Goal: Task Accomplishment & Management: Use online tool/utility

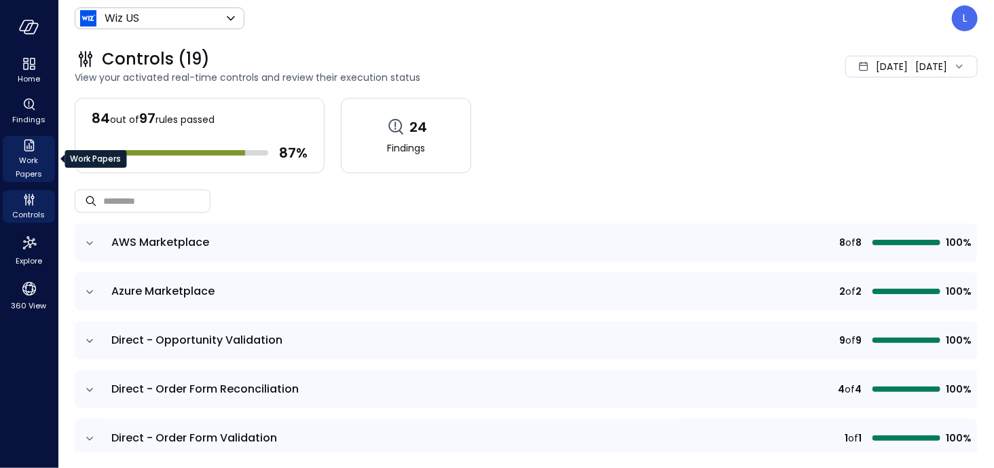
click at [39, 157] on span "Work Papers" at bounding box center [28, 166] width 41 height 27
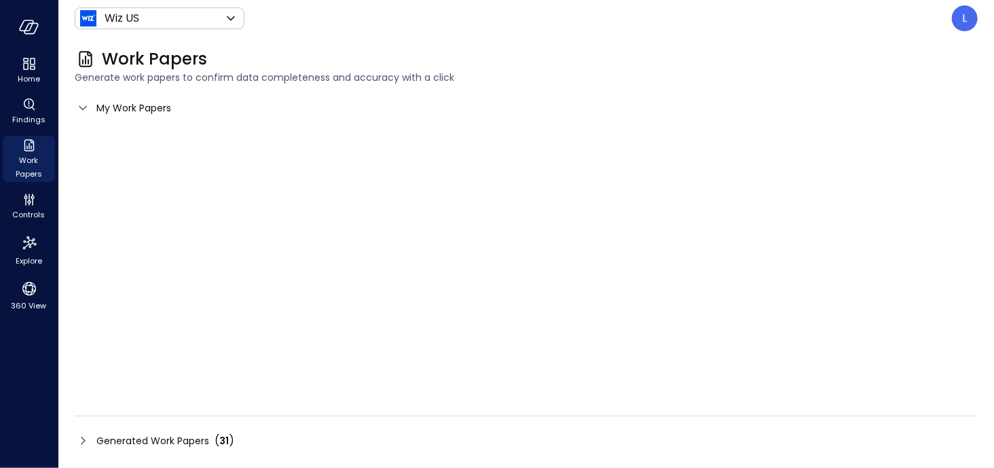
click at [82, 103] on icon at bounding box center [83, 108] width 16 height 16
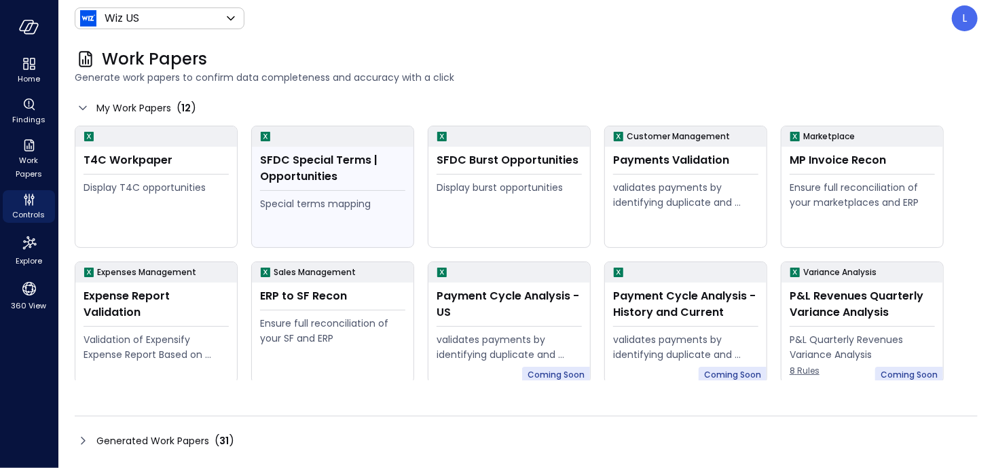
click at [360, 171] on div "SFDC Special Terms | Opportunities" at bounding box center [332, 168] width 145 height 33
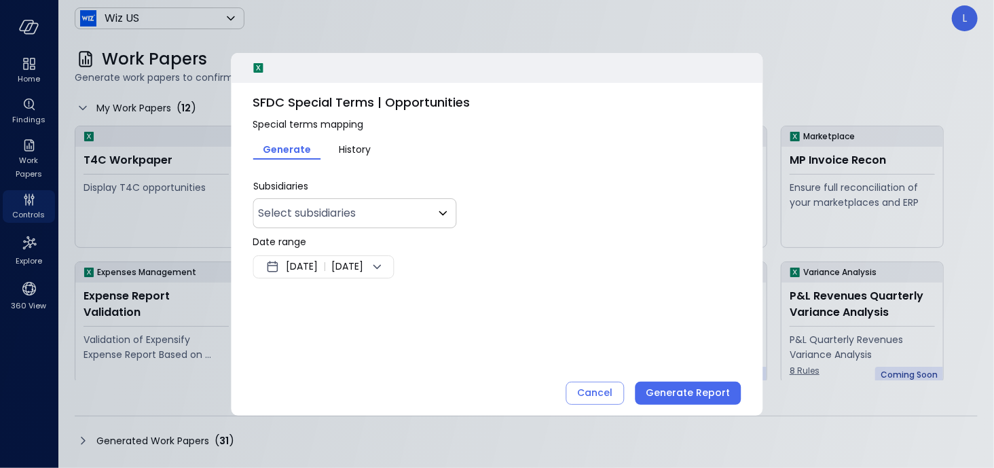
type input "**"
click at [385, 269] on icon at bounding box center [377, 267] width 16 height 16
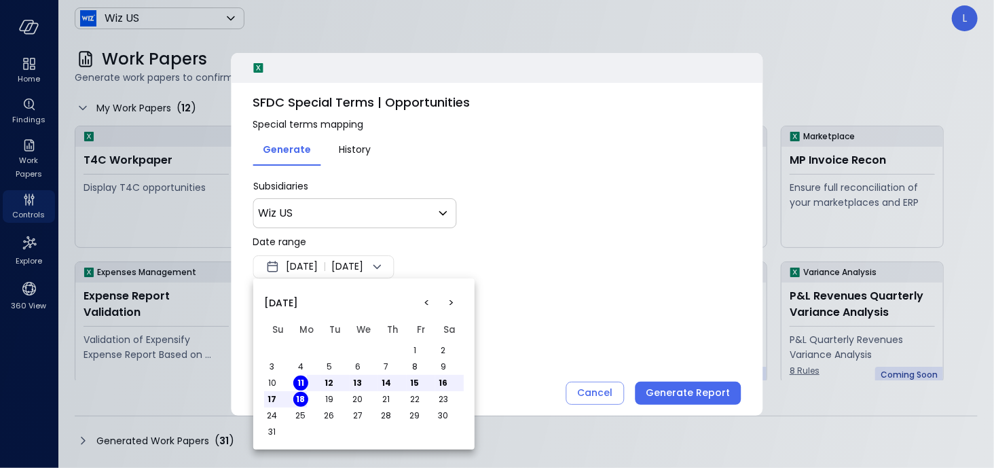
click at [428, 298] on button "<" at bounding box center [427, 302] width 24 height 24
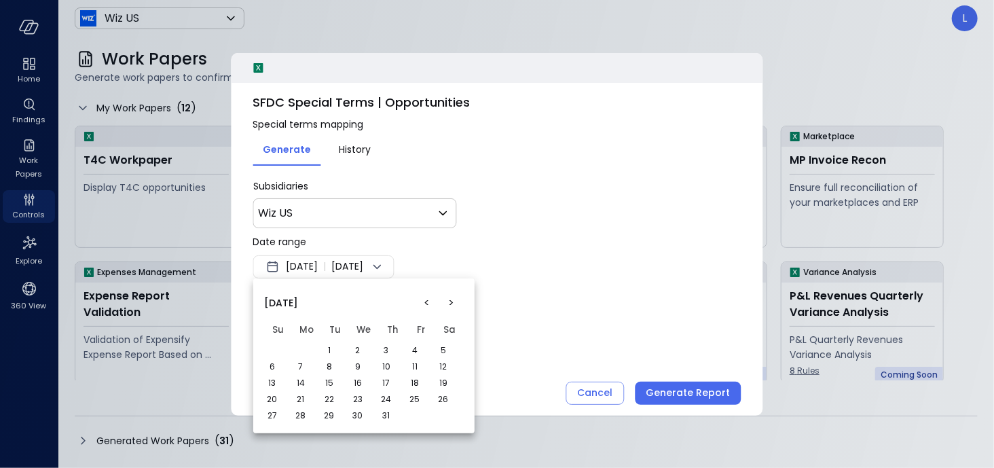
click at [428, 298] on button "<" at bounding box center [427, 302] width 24 height 24
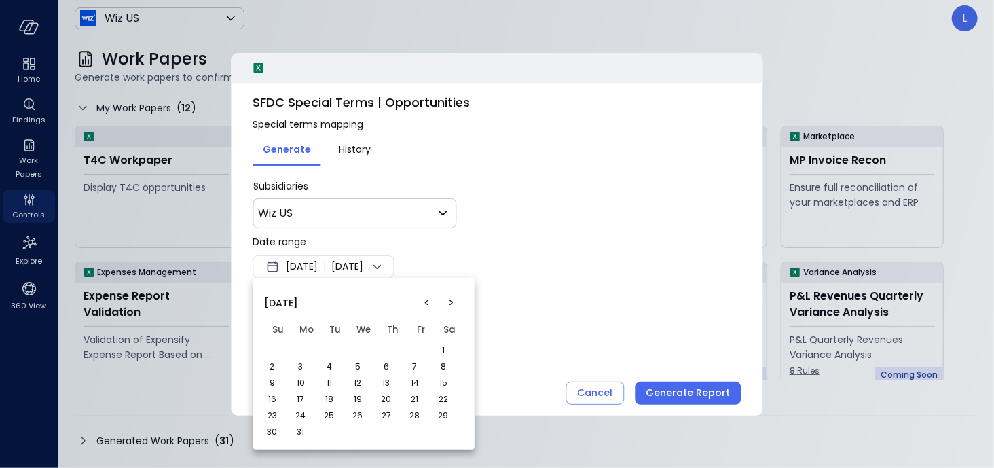
click at [428, 298] on button "<" at bounding box center [427, 302] width 24 height 24
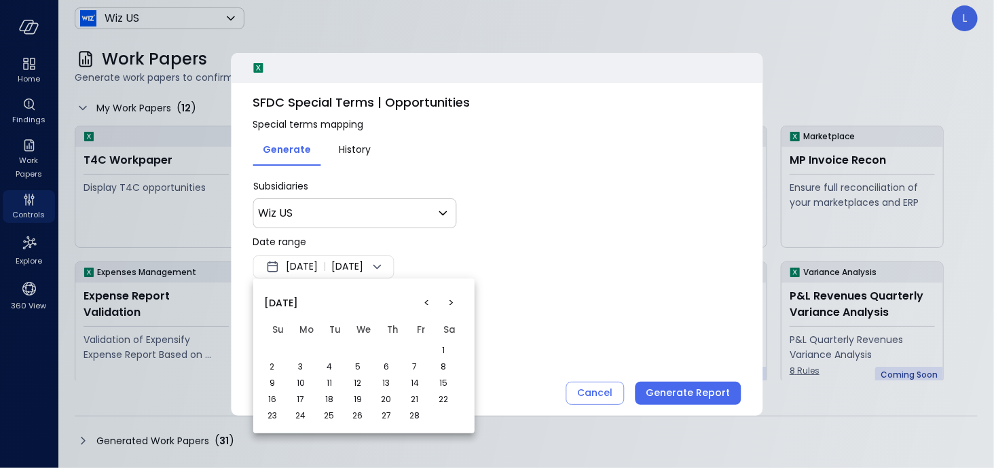
click at [442, 350] on button "1" at bounding box center [443, 350] width 15 height 15
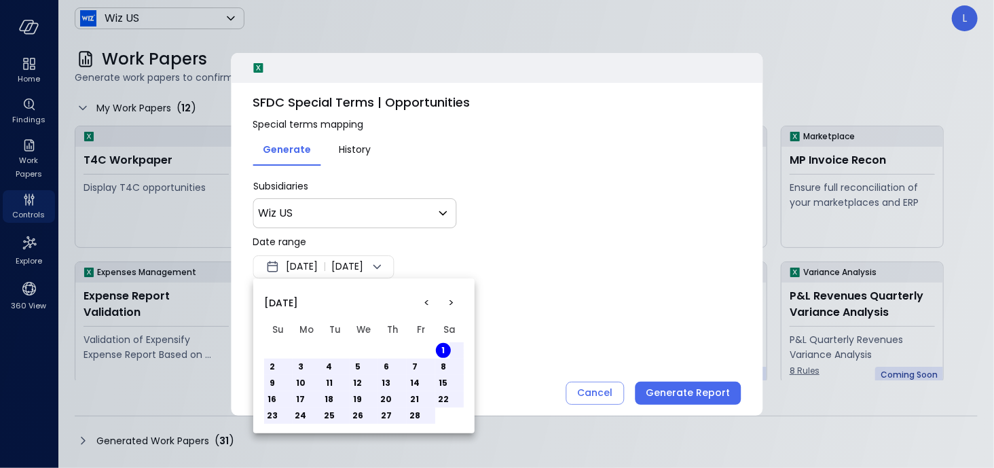
click at [447, 300] on button ">" at bounding box center [451, 302] width 24 height 24
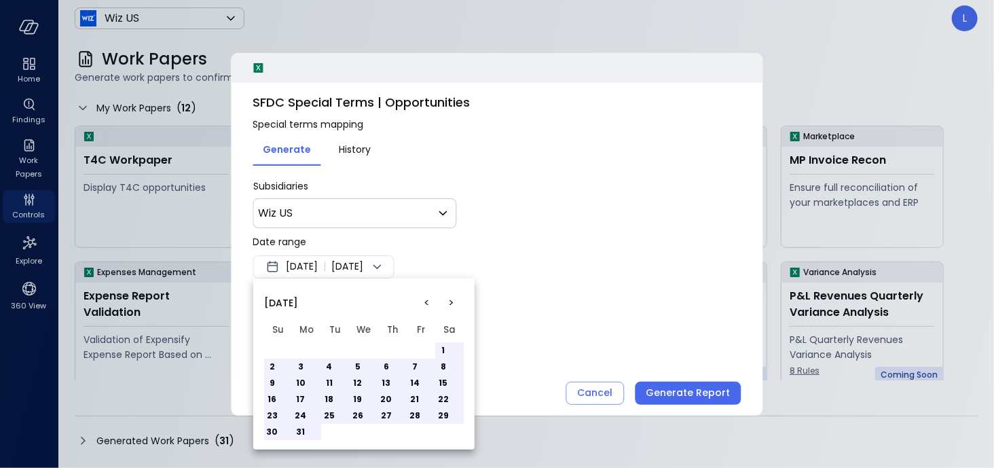
click at [447, 300] on button ">" at bounding box center [451, 302] width 24 height 24
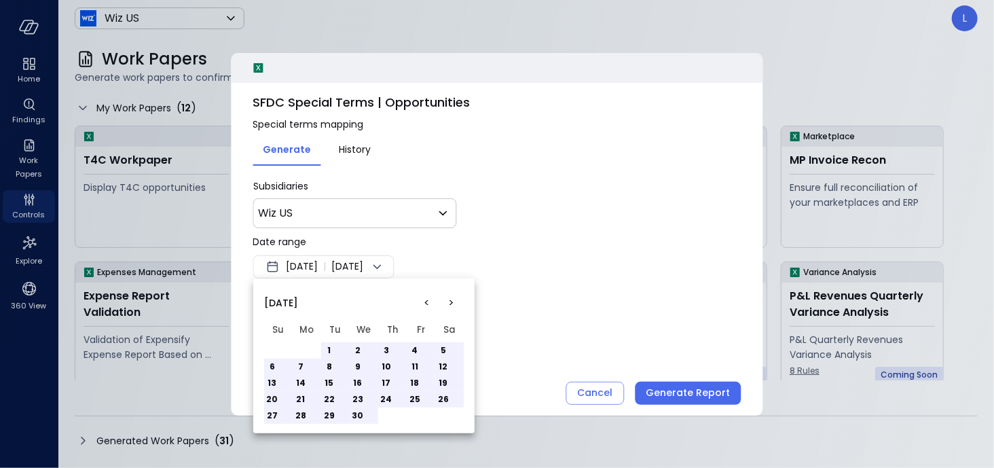
click at [447, 300] on button ">" at bounding box center [451, 302] width 24 height 24
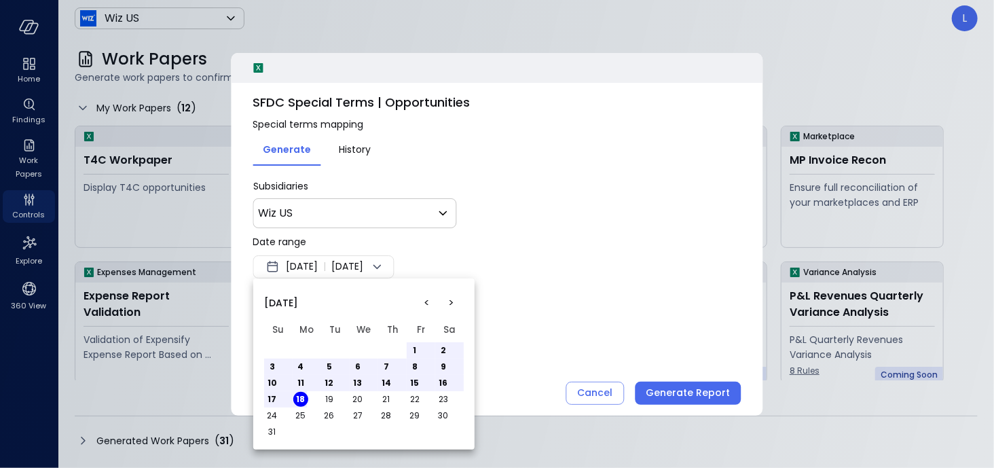
click at [447, 300] on button ">" at bounding box center [451, 302] width 24 height 24
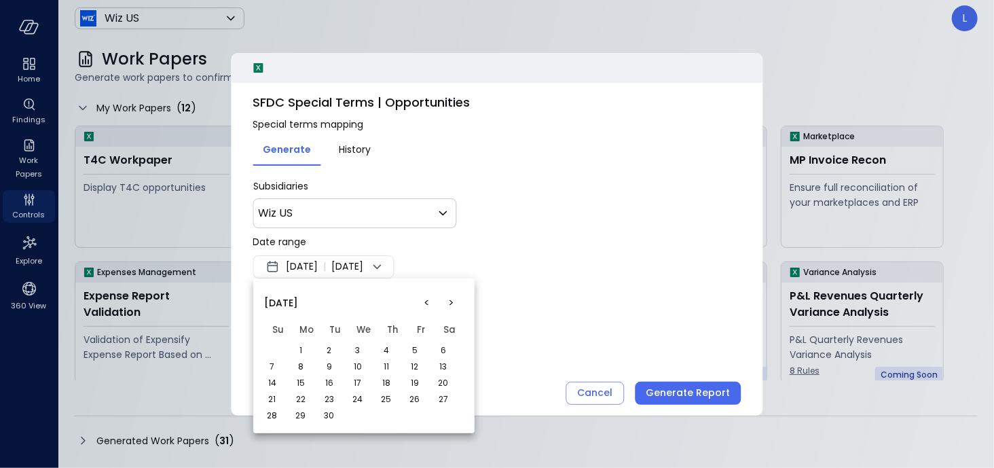
click at [432, 302] on button "<" at bounding box center [427, 302] width 24 height 24
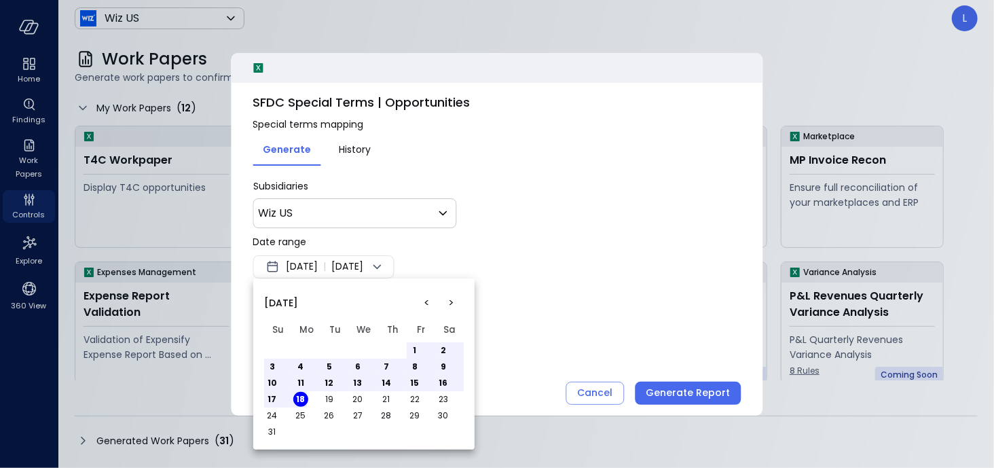
click at [432, 302] on button "<" at bounding box center [427, 302] width 24 height 24
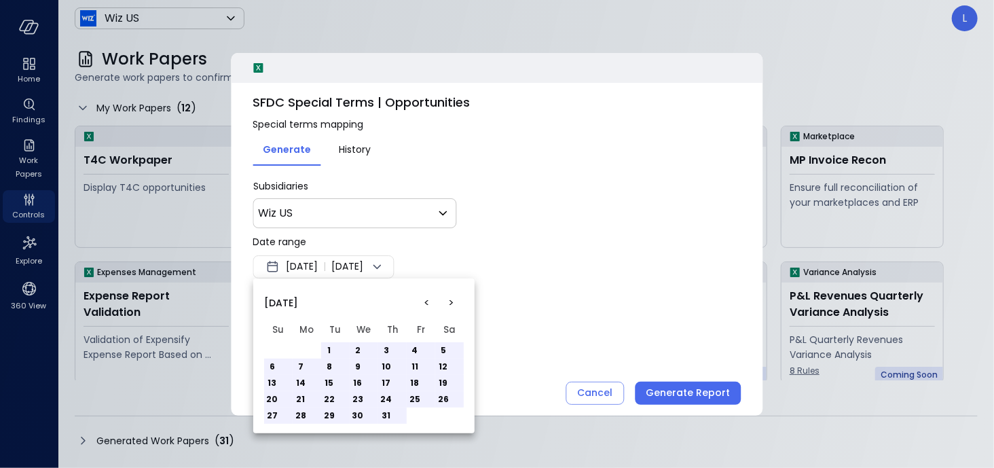
click at [387, 413] on button "31" at bounding box center [386, 415] width 15 height 15
click at [596, 247] on div at bounding box center [497, 234] width 994 height 468
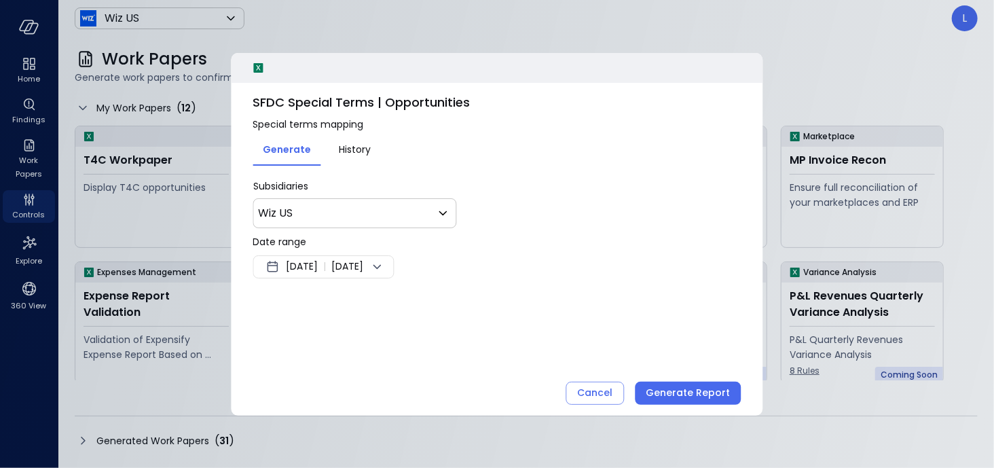
click at [697, 394] on div "Generate Report" at bounding box center [688, 392] width 84 height 17
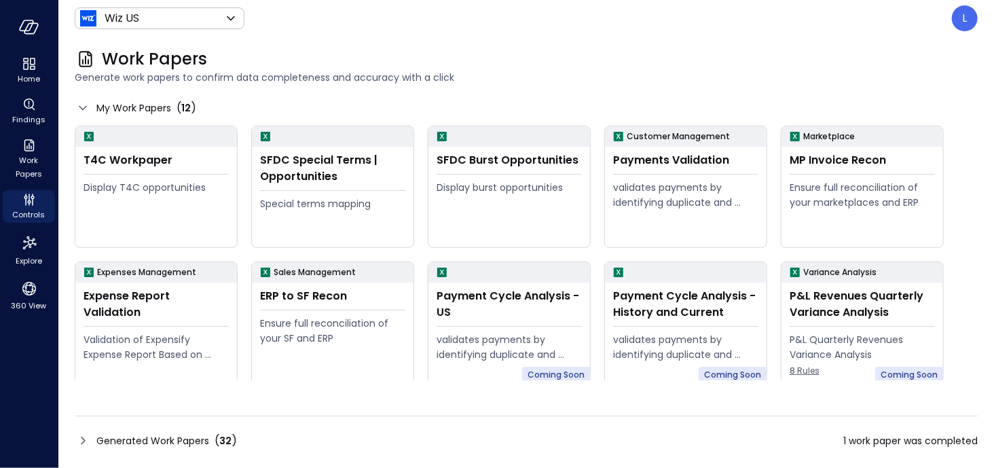
click at [80, 439] on icon at bounding box center [83, 440] width 16 height 16
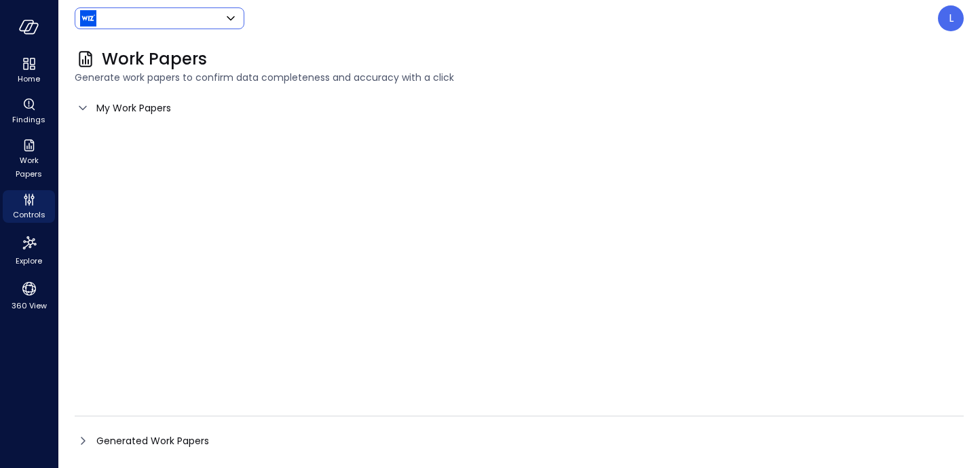
type input "******"
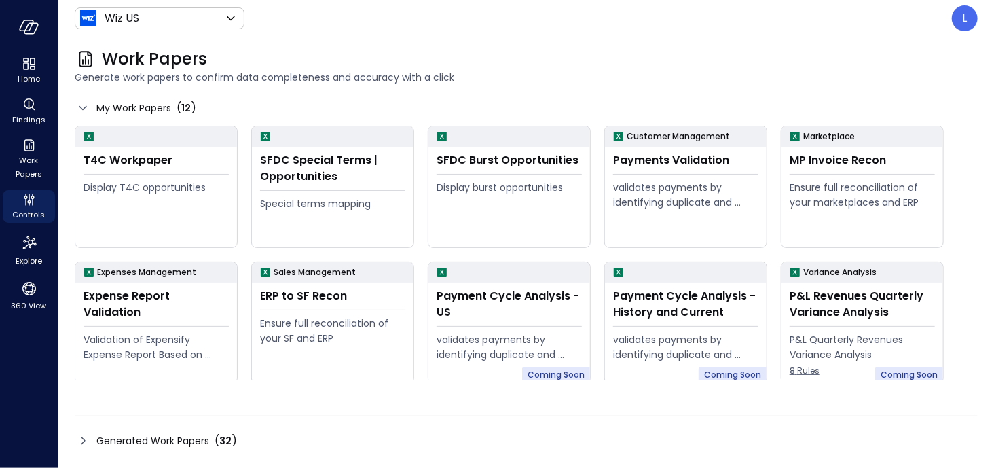
scroll to position [138, 0]
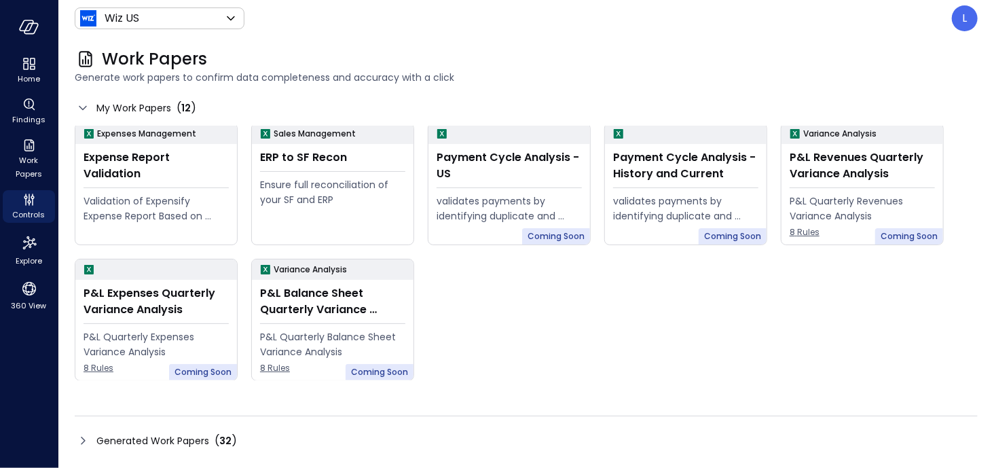
click at [85, 438] on icon at bounding box center [83, 440] width 16 height 16
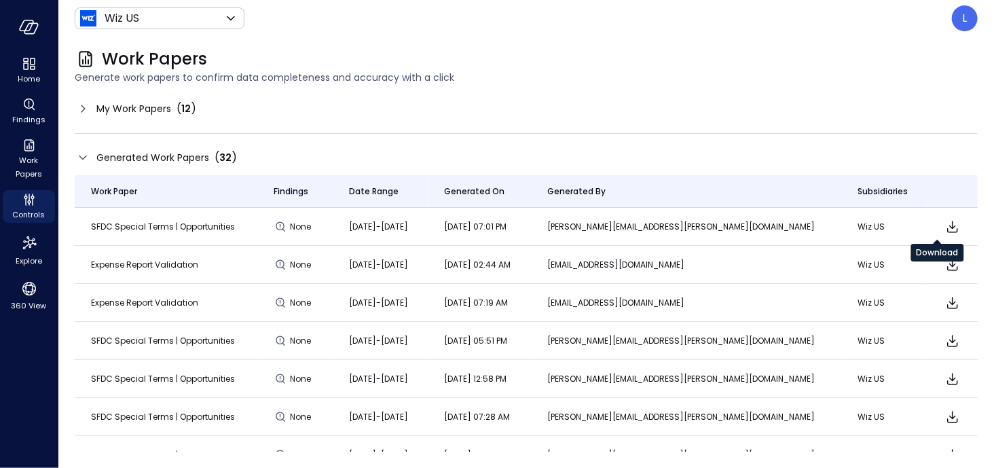
click at [944, 228] on icon "Download" at bounding box center [952, 227] width 16 height 16
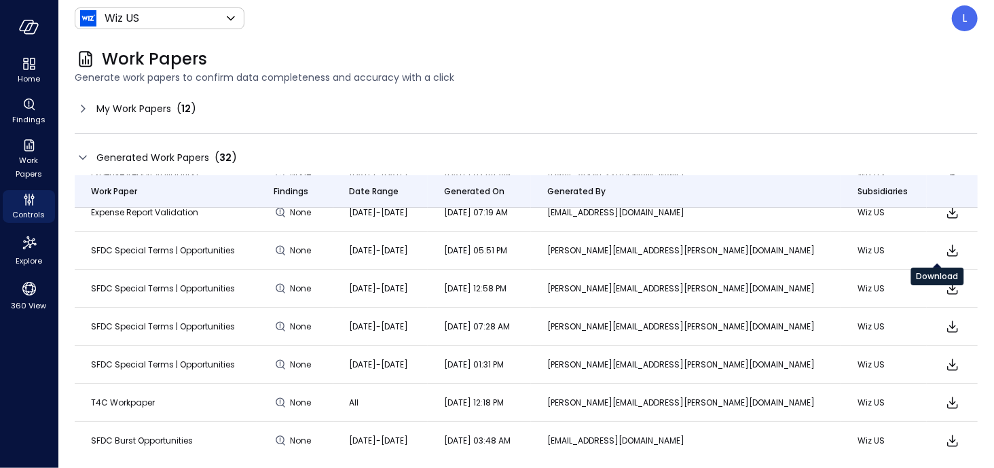
click at [944, 252] on icon "Download" at bounding box center [952, 250] width 16 height 16
